Goal: Task Accomplishment & Management: Complete application form

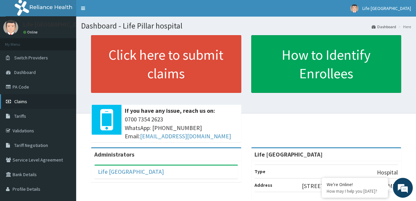
click at [34, 102] on link "Claims" at bounding box center [38, 101] width 76 height 15
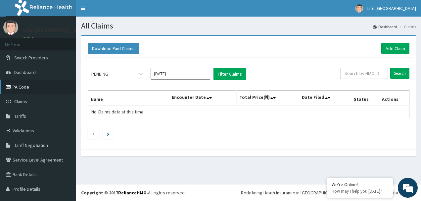
click at [20, 87] on link "PA Code" at bounding box center [38, 86] width 76 height 15
click at [368, 42] on div "Download Paid Claims Add Claim" at bounding box center [248, 48] width 329 height 18
click at [383, 48] on link "Add Claim" at bounding box center [396, 48] width 28 height 11
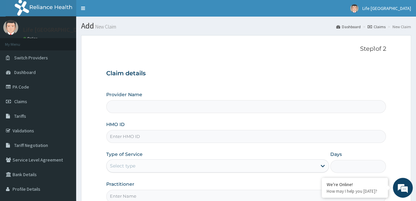
type input "Life Pillar hospital"
click at [49, 71] on link "Dashboard" at bounding box center [38, 72] width 76 height 15
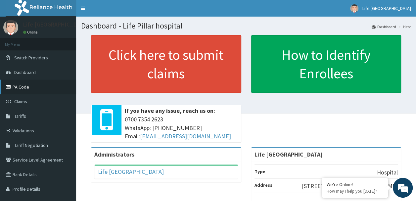
click at [23, 85] on link "PA Code" at bounding box center [38, 86] width 76 height 15
